Goal: Find contact information: Find contact information

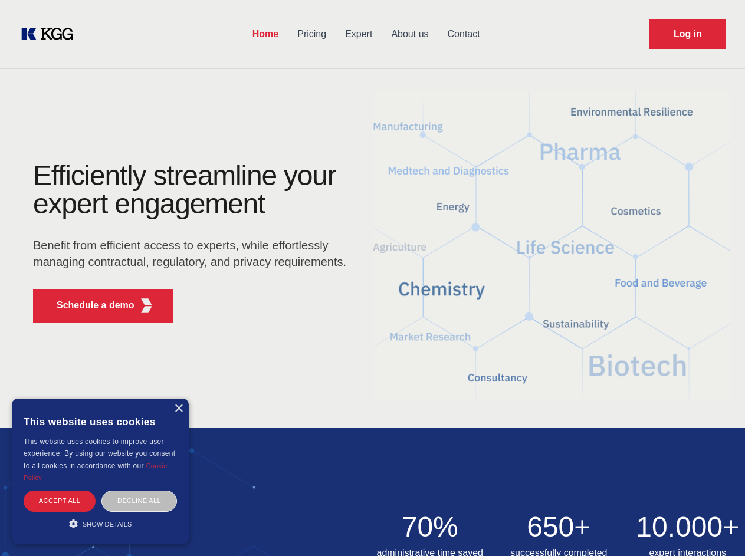
click at [372, 278] on div "Efficiently streamline your expert engagement Benefit from efficient access to …" at bounding box center [193, 247] width 359 height 170
click at [88, 306] on p "Schedule a demo" at bounding box center [96, 306] width 78 height 14
click at [178, 409] on div "× This website uses cookies This website uses cookies to improve user experienc…" at bounding box center [100, 472] width 177 height 146
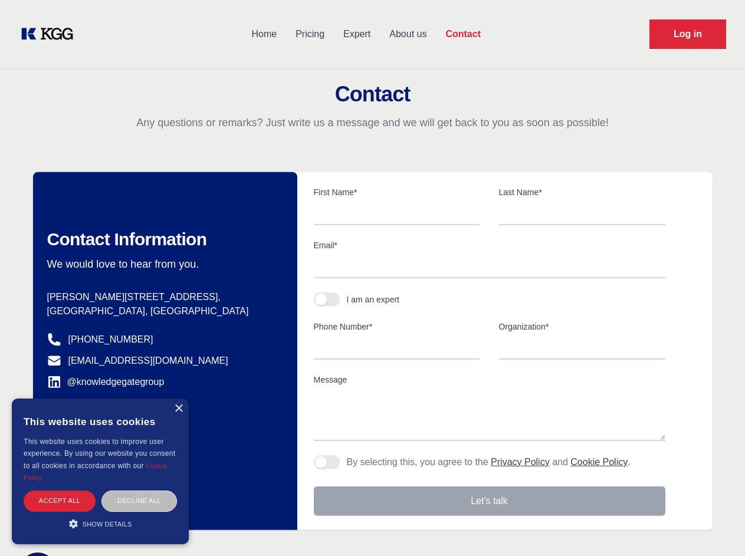
click at [60, 501] on div "Accept all" at bounding box center [60, 501] width 72 height 21
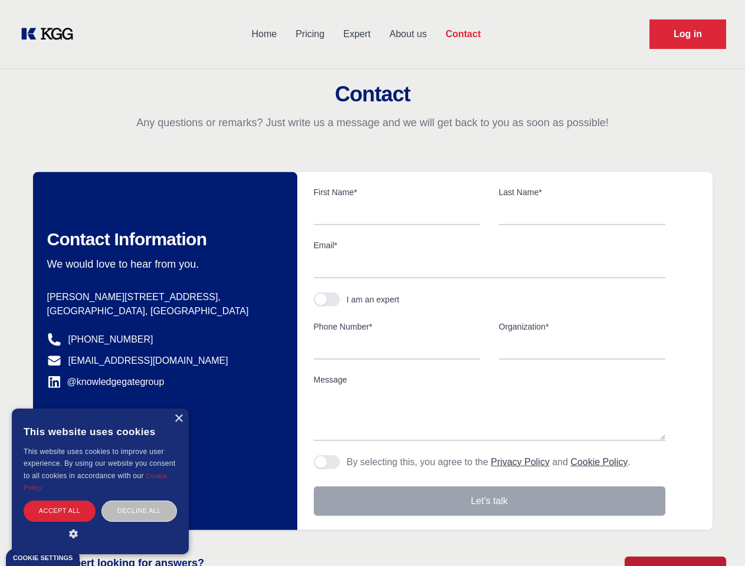
click at [139, 501] on div "Decline all" at bounding box center [139, 511] width 76 height 21
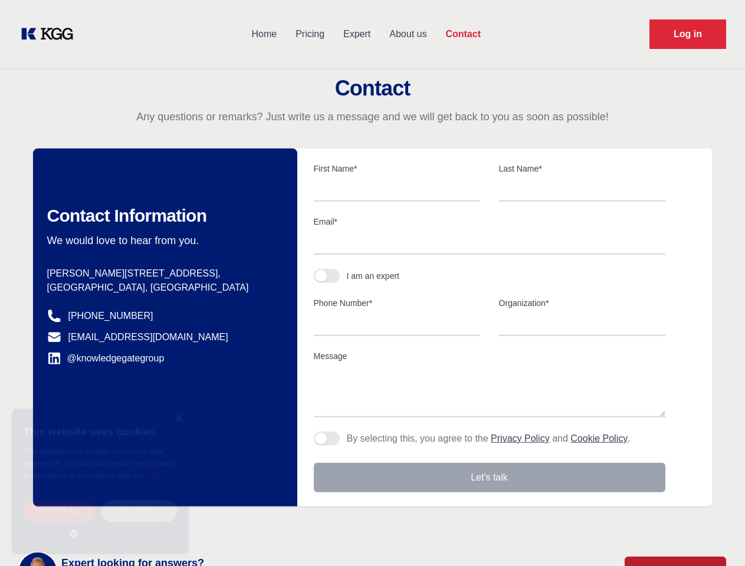
click at [100, 524] on main "Contact Any questions or remarks? Just write us a message and we will get back …" at bounding box center [372, 307] width 745 height 614
